Goal: Task Accomplishment & Management: Use online tool/utility

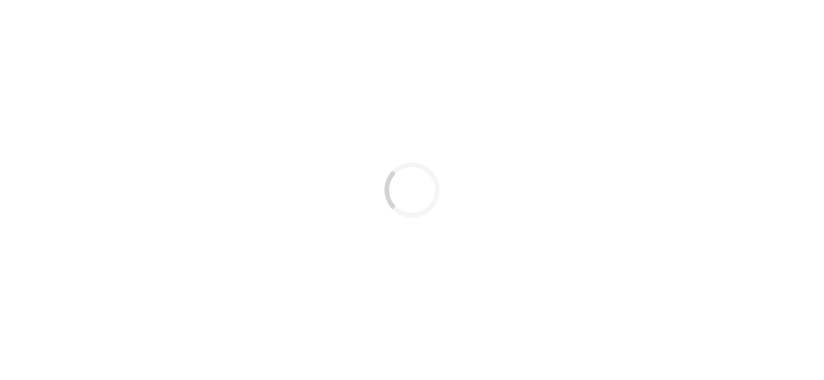
click at [231, 97] on div "Loading..." at bounding box center [412, 190] width 824 height 380
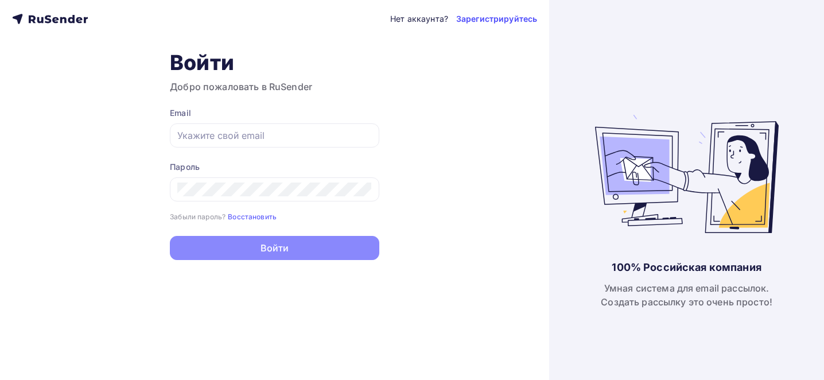
type input "[EMAIL_ADDRESS][DOMAIN_NAME]"
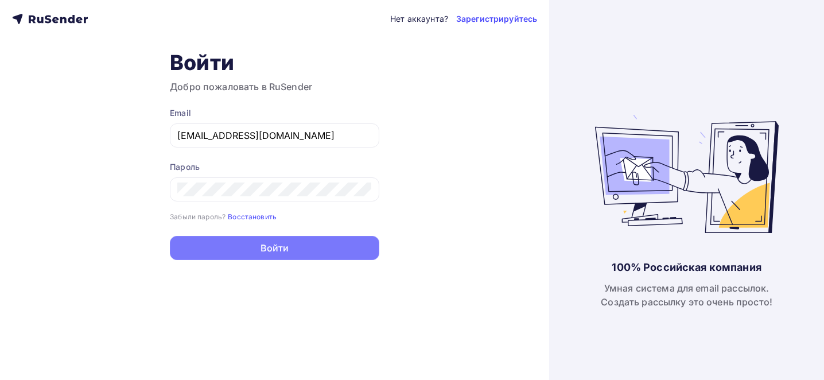
click at [246, 256] on button "Войти" at bounding box center [274, 248] width 209 height 24
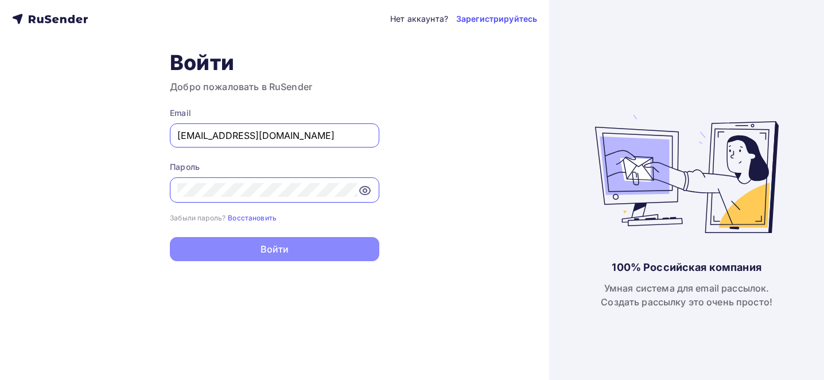
click at [246, 279] on div "Нет аккаунта? Зарегистрируйтесь Войти Добро пожаловать в RuSender Email tech@ne…" at bounding box center [274, 190] width 549 height 380
click at [246, 250] on button "Войти" at bounding box center [274, 249] width 209 height 24
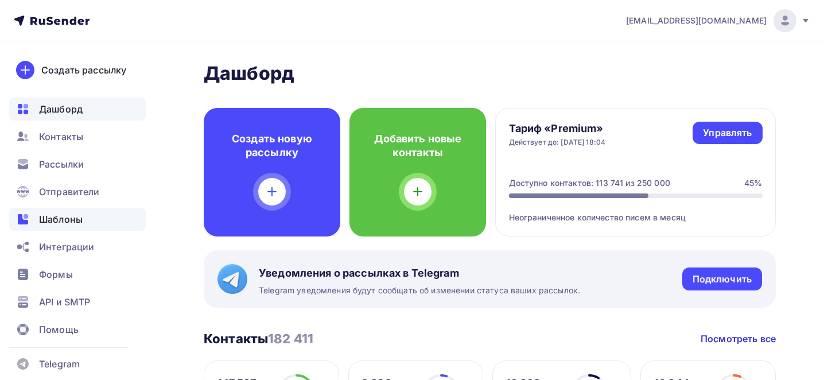
click at [78, 217] on span "Шаблоны" at bounding box center [61, 219] width 44 height 14
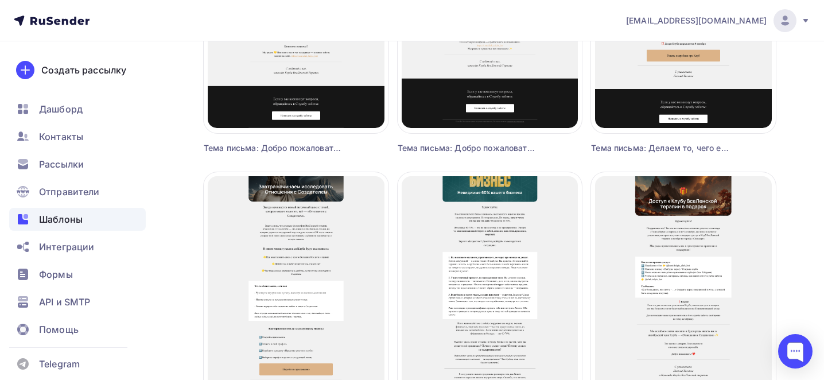
scroll to position [599, 0]
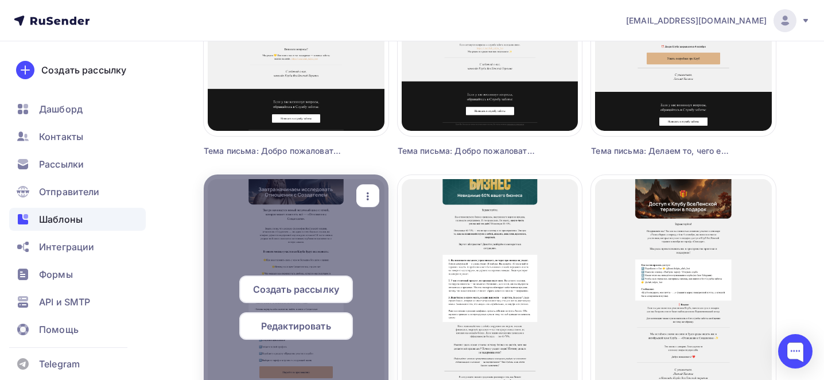
click at [246, 201] on icon "button" at bounding box center [368, 196] width 14 height 14
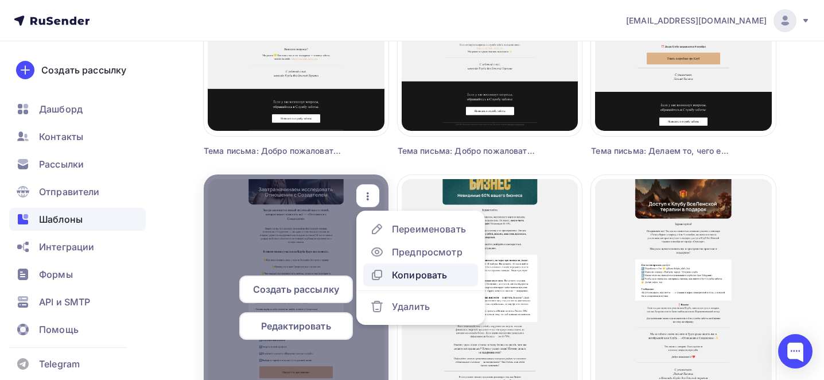
click at [246, 273] on div "Копировать" at bounding box center [419, 275] width 55 height 14
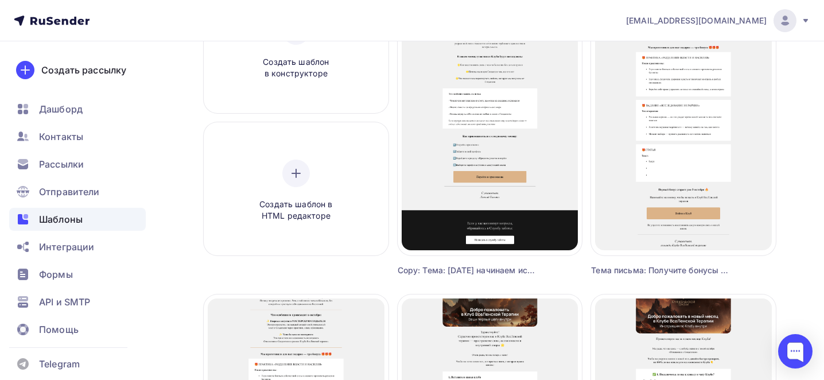
scroll to position [107, 0]
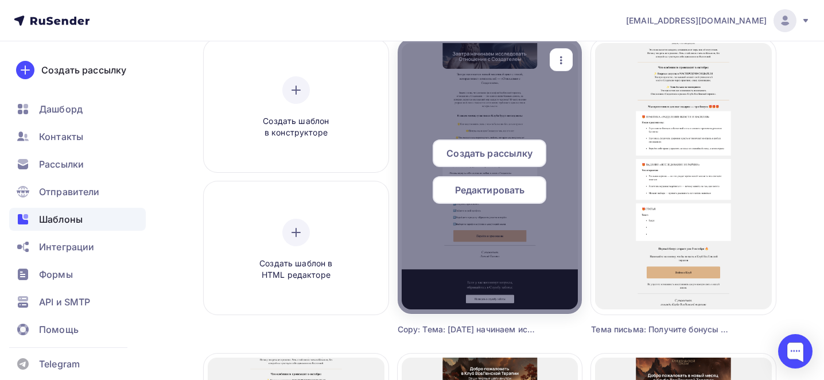
click at [246, 50] on div "button" at bounding box center [560, 60] width 23 height 22
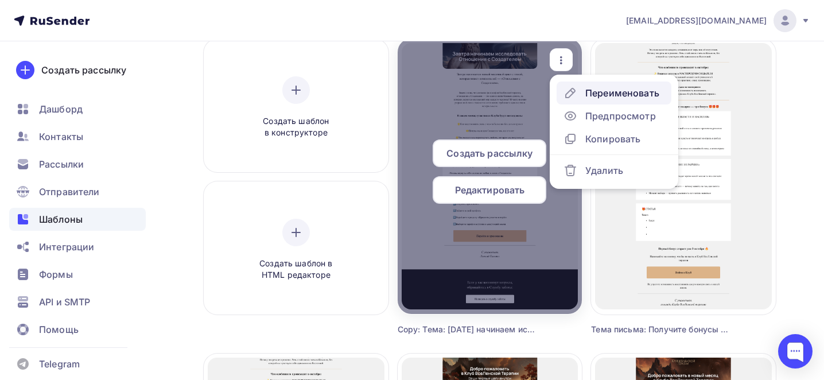
click at [246, 84] on link "Переименовать" at bounding box center [613, 92] width 115 height 23
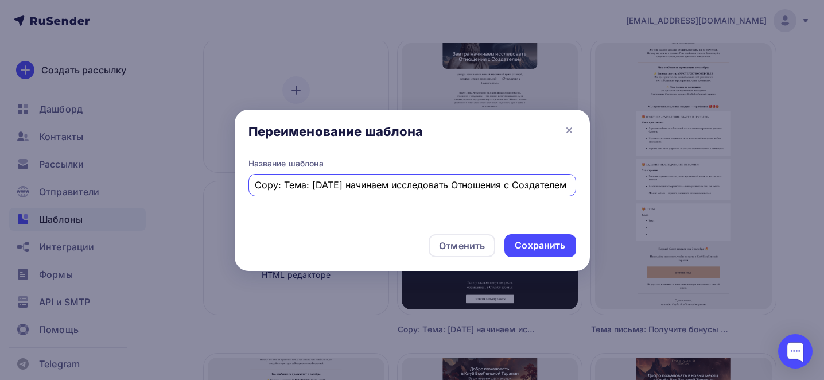
click at [246, 176] on div "Copy: Тема: Завтра начинаем исследовать Отношения с Создателем" at bounding box center [412, 185] width 328 height 22
click at [246, 189] on input "Copy: Тема: Завтра начинаем исследовать Отношения с Создателем" at bounding box center [412, 185] width 314 height 14
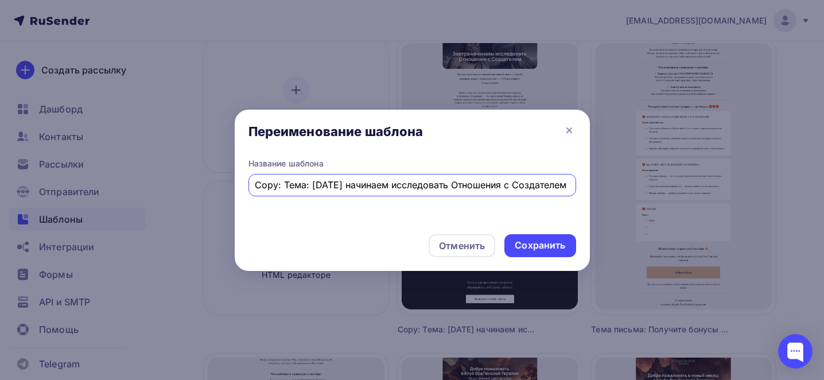
click at [246, 189] on input "Copy: Тема: Завтра начинаем исследовать Отношения с Создателем" at bounding box center [412, 185] width 314 height 14
paste input "Тема: Почему работа с внутренними причинами даёт результат в бизнесе"
type input "Тема: Почему работа с внутренними причинами даёт результат в бизнесе"
click at [246, 244] on div "Сохранить" at bounding box center [539, 245] width 50 height 13
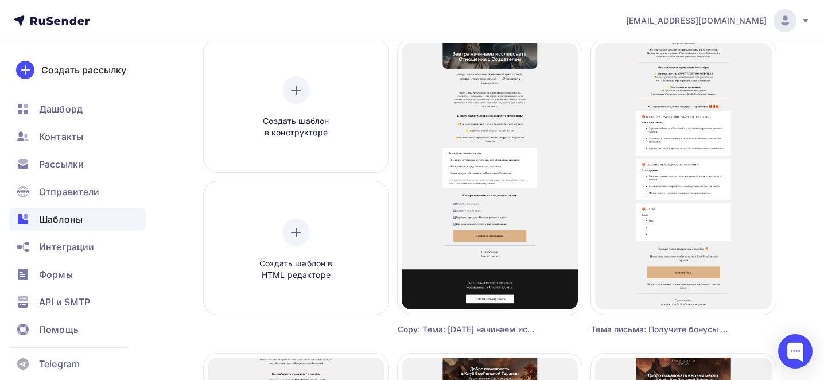
scroll to position [0, 0]
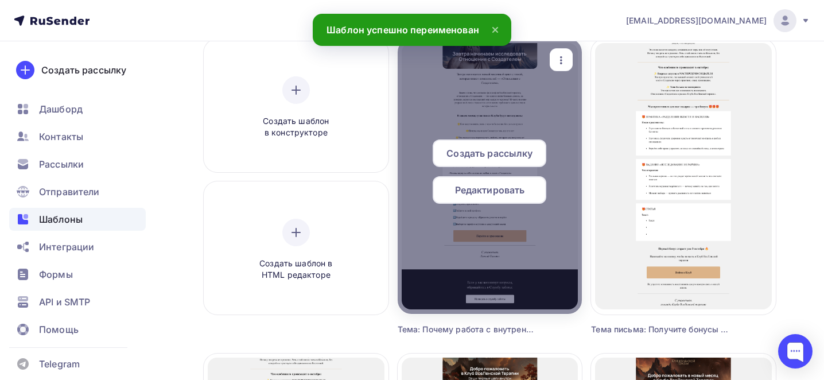
click at [246, 192] on span "Редактировать" at bounding box center [490, 190] width 70 height 14
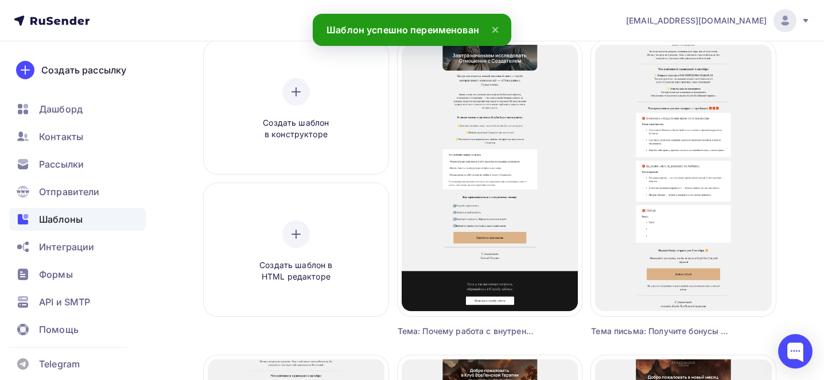
scroll to position [104, 0]
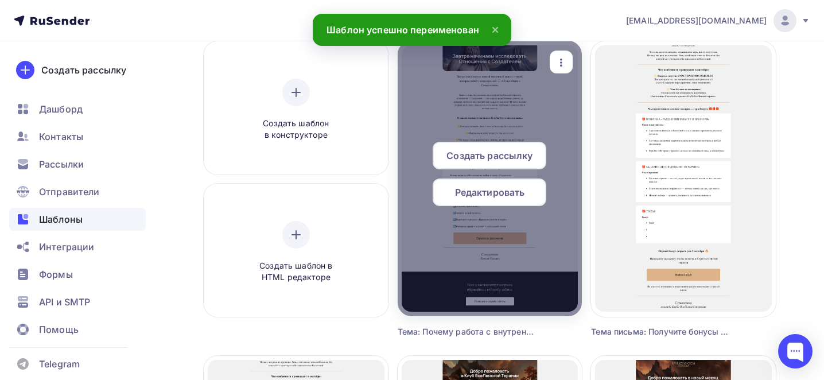
click at [246, 202] on div "Редактировать" at bounding box center [489, 192] width 114 height 28
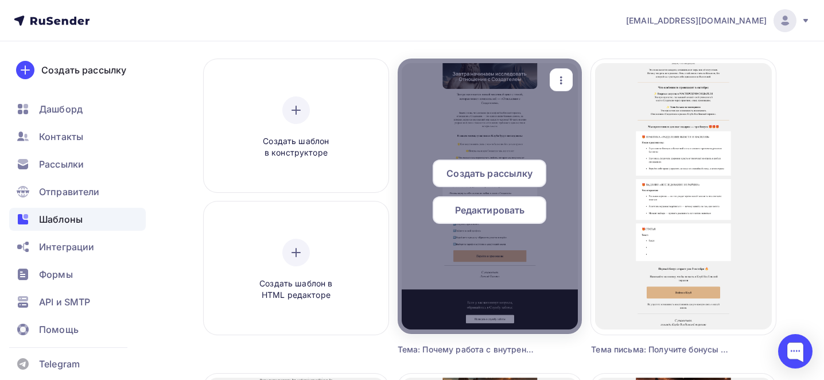
scroll to position [83, 0]
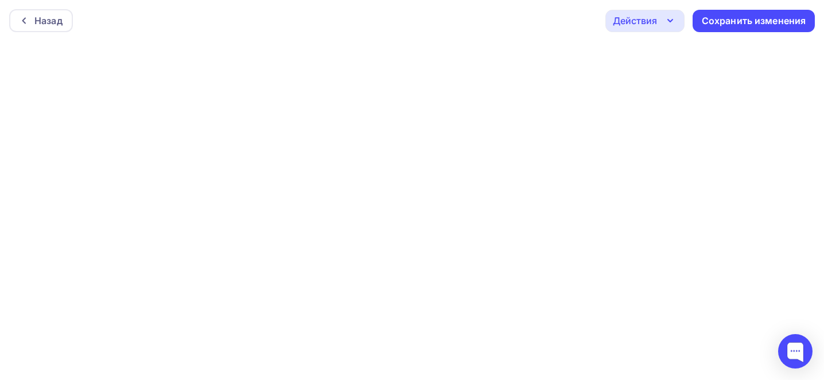
click at [246, 213] on div at bounding box center [412, 210] width 824 height 338
click at [35, 24] on div "Назад" at bounding box center [48, 21] width 28 height 14
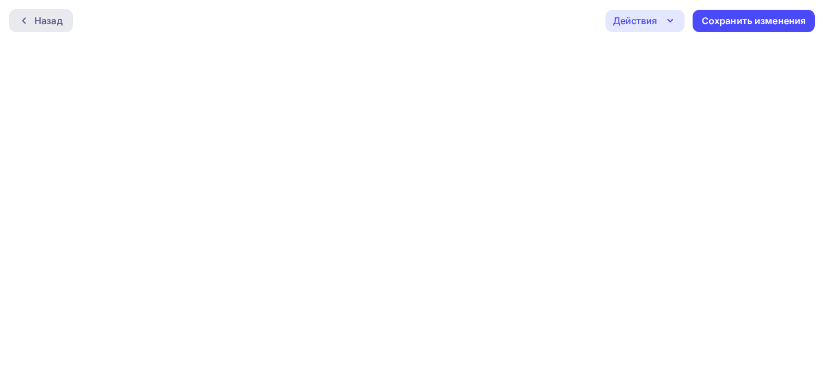
click at [35, 24] on div "Назад" at bounding box center [48, 21] width 28 height 14
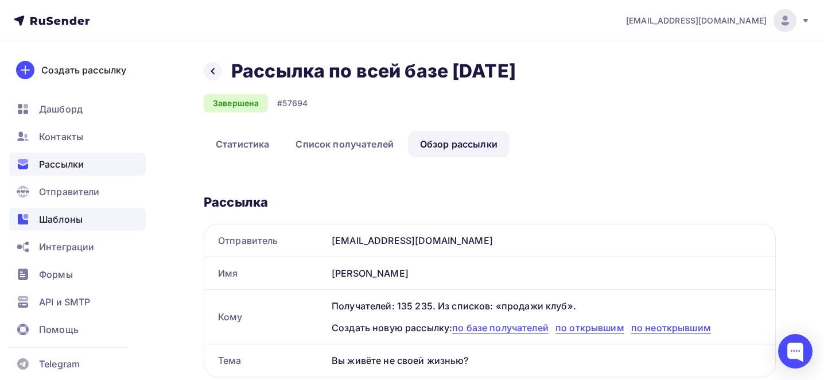
click at [89, 214] on div "Шаблоны" at bounding box center [77, 219] width 137 height 23
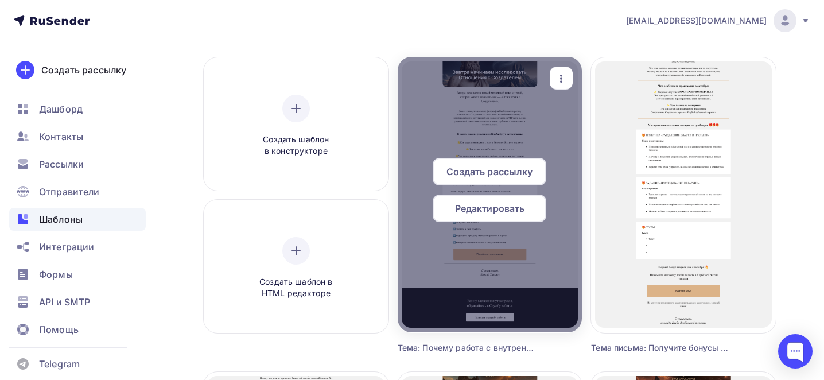
scroll to position [88, 0]
click at [501, 210] on span "Редактировать" at bounding box center [490, 209] width 70 height 14
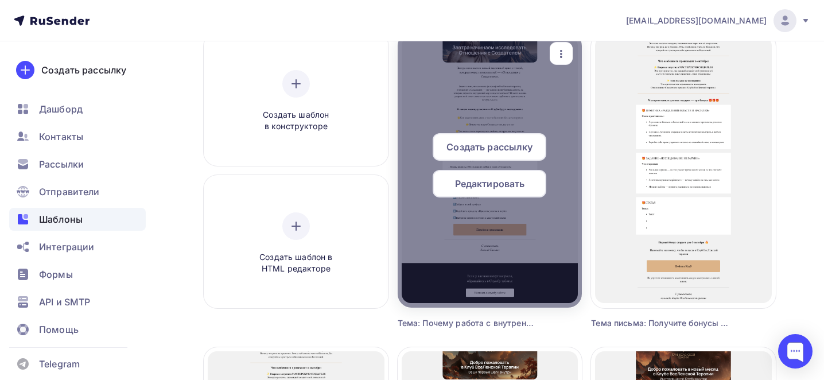
scroll to position [123, 0]
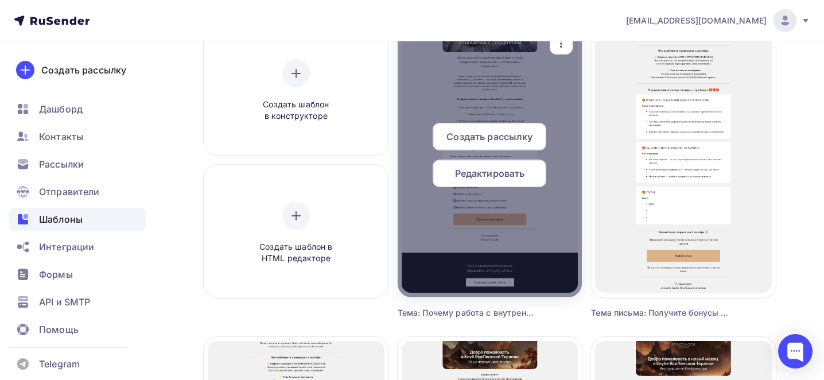
click at [482, 176] on span "Редактировать" at bounding box center [490, 173] width 70 height 14
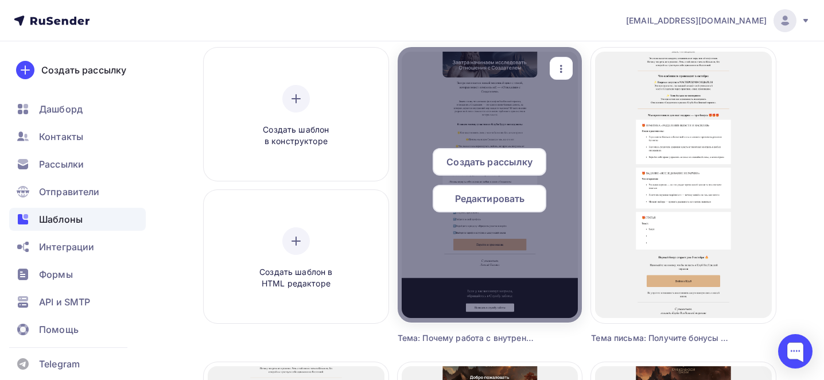
scroll to position [100, 0]
